Goal: Transaction & Acquisition: Subscribe to service/newsletter

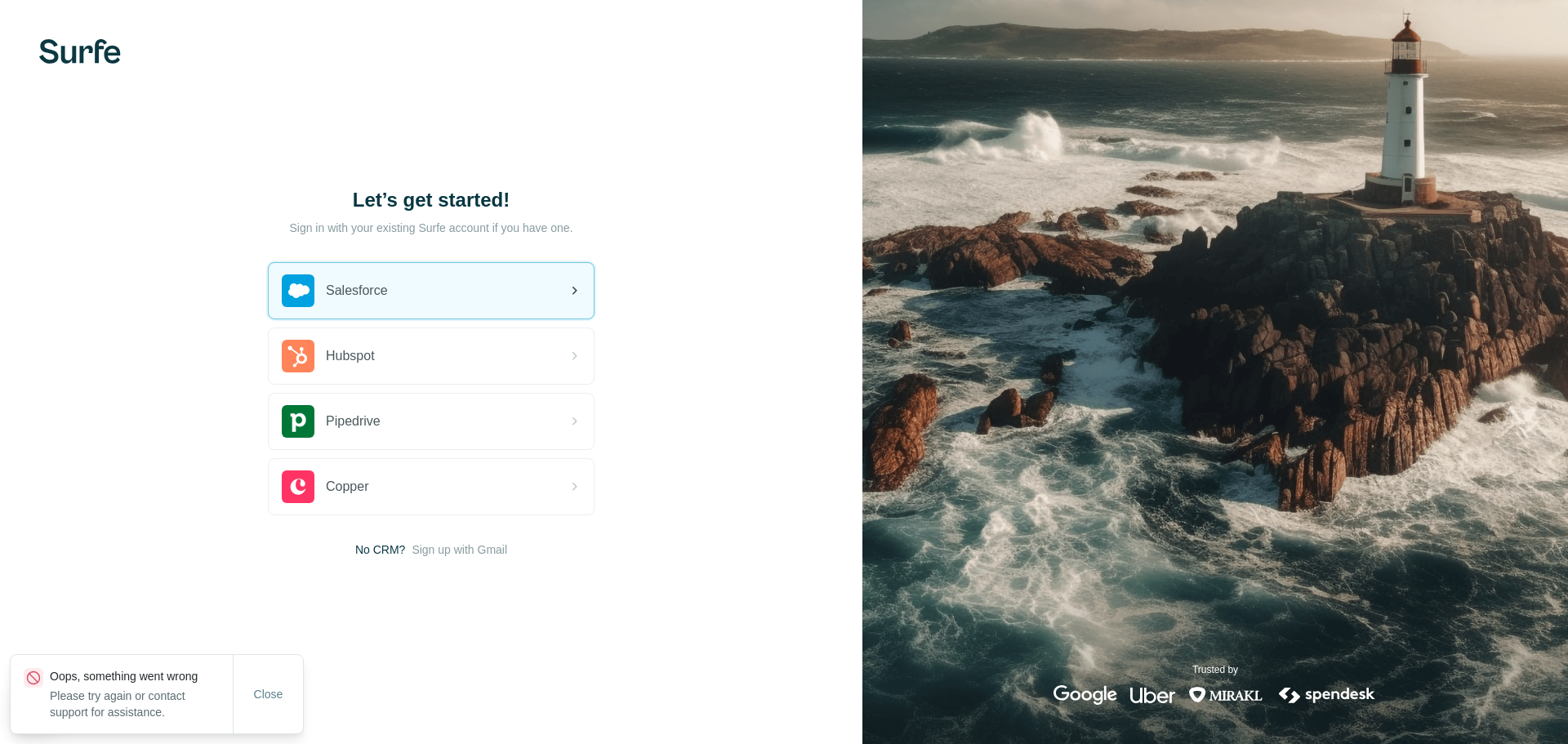
click at [439, 301] on div "Salesforce" at bounding box center [431, 291] width 325 height 56
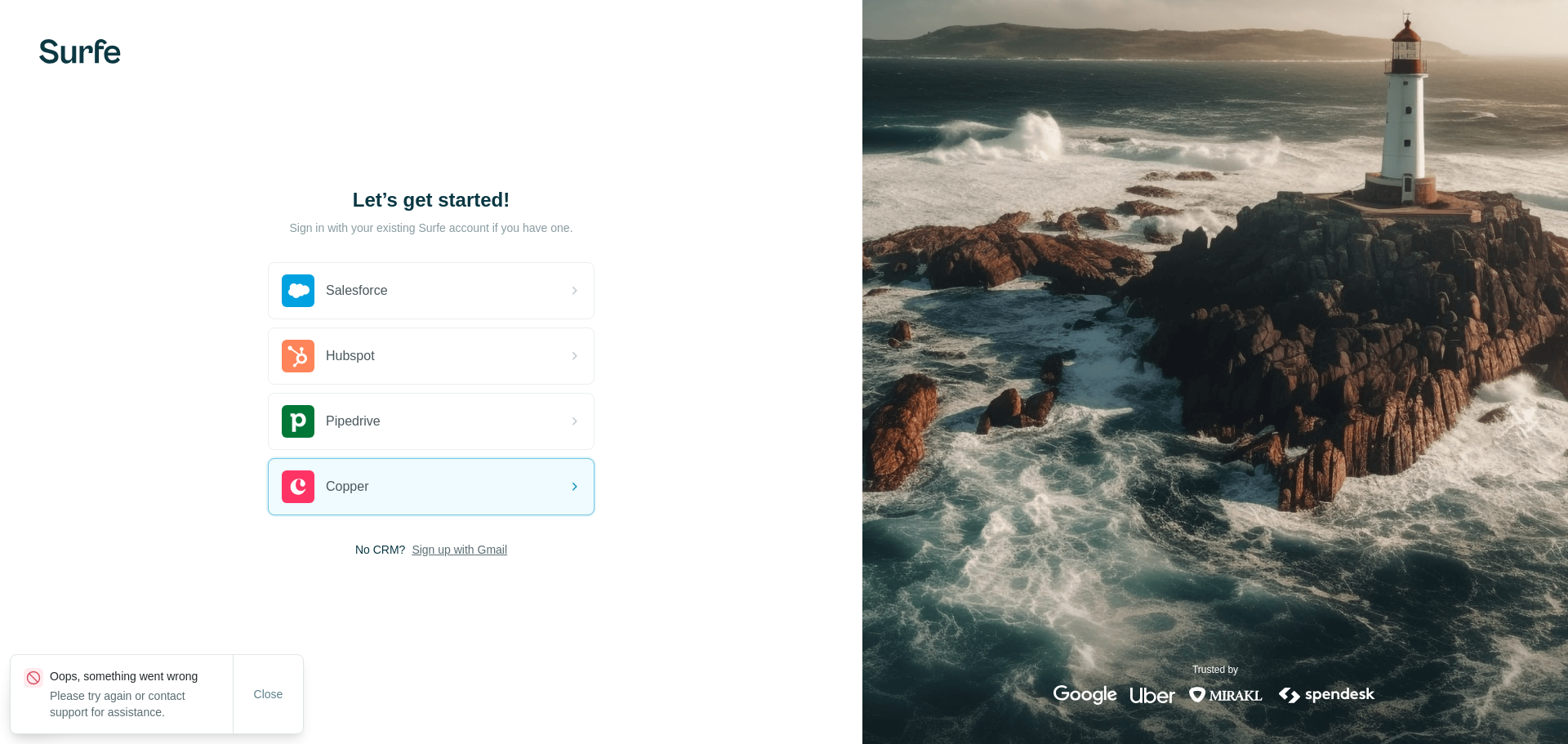
click at [478, 554] on span "Sign up with Gmail" at bounding box center [458, 549] width 95 height 16
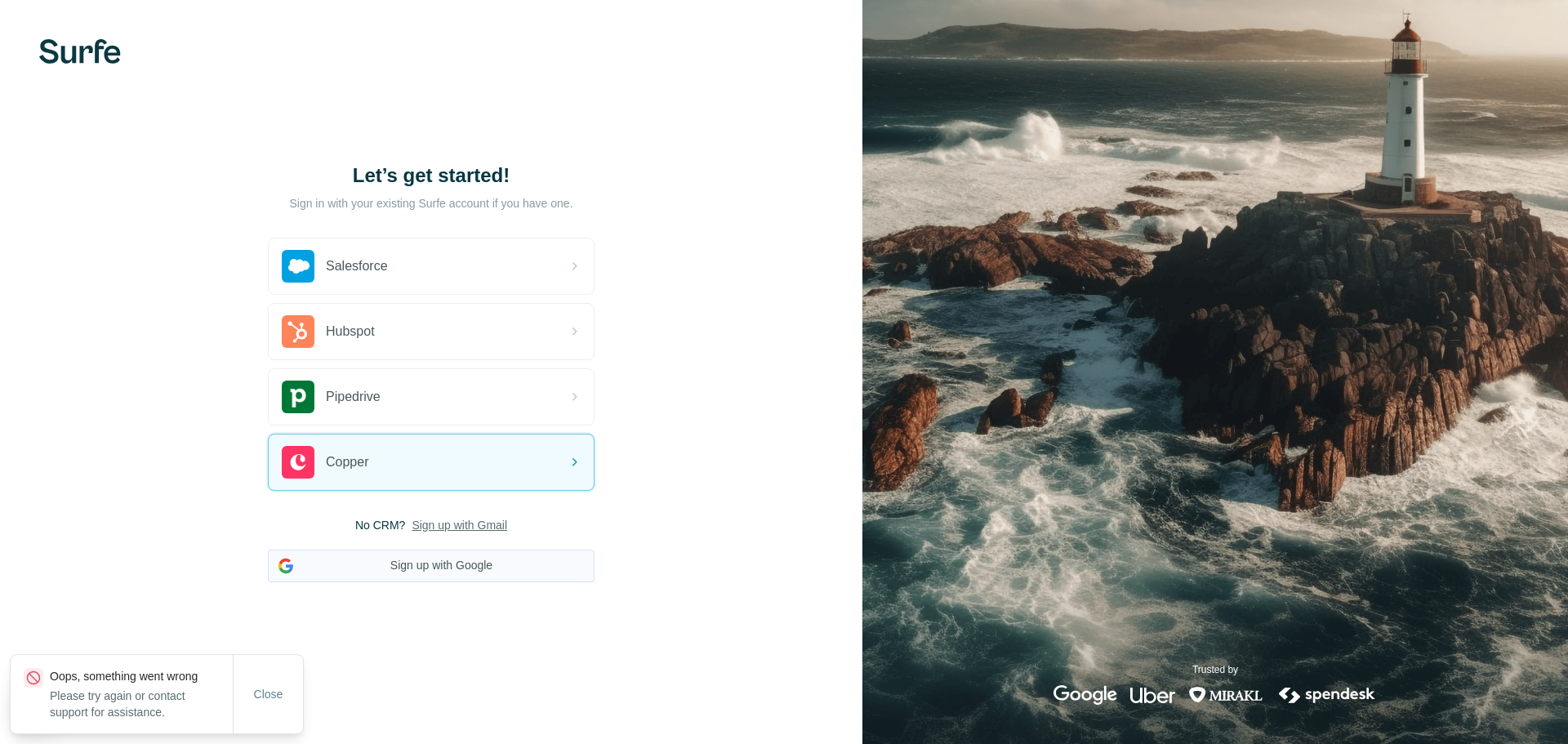
click at [482, 574] on button "Sign up with Google" at bounding box center [431, 566] width 326 height 33
